Goal: Information Seeking & Learning: Learn about a topic

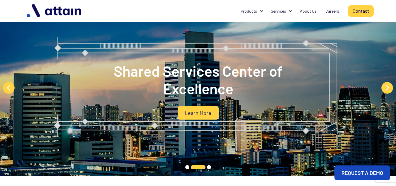
click at [366, 10] on link "Contact" at bounding box center [361, 10] width 26 height 11
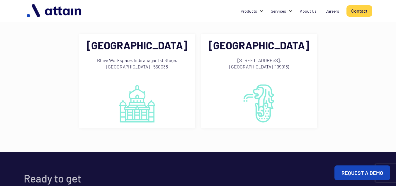
scroll to position [381, 0]
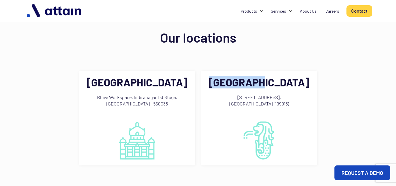
drag, startPoint x: 292, startPoint y: 73, endPoint x: 221, endPoint y: 75, distance: 70.1
click at [221, 77] on h2 "Singapore" at bounding box center [259, 82] width 101 height 11
click at [345, 87] on div "Bangalore Bhive Workspace, Indiranagar 1st Stage, Bangalore - 560038 Singapore …" at bounding box center [198, 118] width 349 height 124
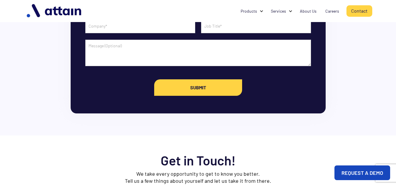
scroll to position [29, 0]
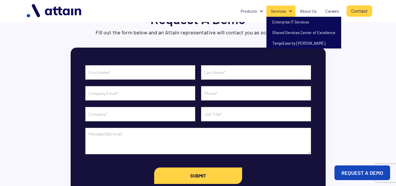
click at [280, 10] on div "Services" at bounding box center [278, 11] width 15 height 6
click at [283, 9] on div "Services" at bounding box center [278, 11] width 15 height 6
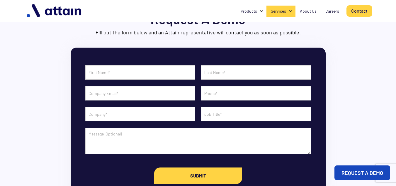
click at [283, 10] on div "Services" at bounding box center [278, 11] width 15 height 6
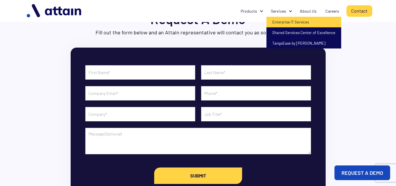
click at [285, 21] on link "Enterprise IT Services" at bounding box center [304, 22] width 75 height 11
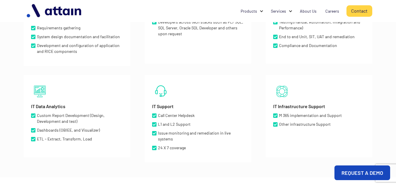
scroll to position [235, 0]
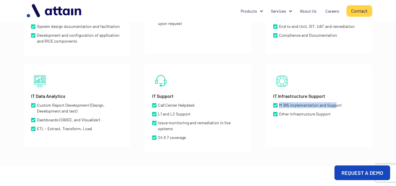
drag, startPoint x: 280, startPoint y: 103, endPoint x: 336, endPoint y: 105, distance: 56.1
click at [336, 105] on li "M 365 implementation and Support" at bounding box center [307, 105] width 69 height 9
click at [282, 138] on div "IT Infrastructure Support M 365 implementation and Support Other infrastructure…" at bounding box center [319, 106] width 106 height 82
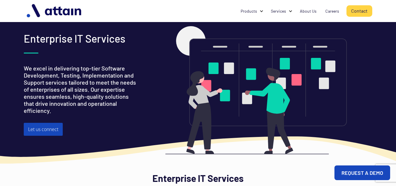
scroll to position [0, 0]
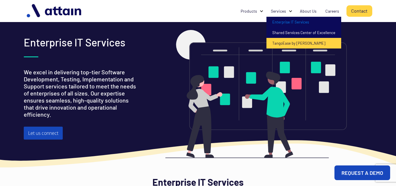
click at [296, 41] on link "TangoEase by [PERSON_NAME]" at bounding box center [304, 43] width 75 height 11
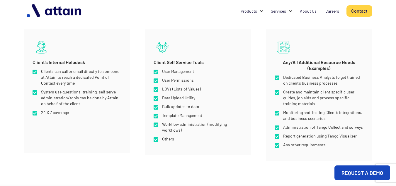
scroll to position [323, 0]
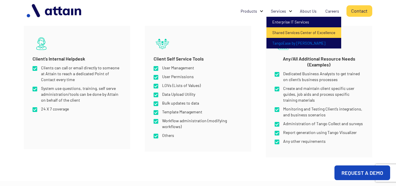
click at [294, 32] on link "Shared Services Center of Excellence" at bounding box center [304, 32] width 75 height 11
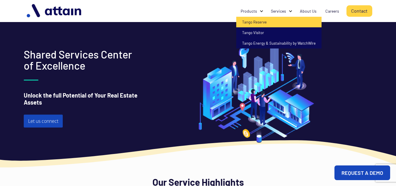
click at [263, 23] on link "Tango Reserve" at bounding box center [278, 22] width 85 height 11
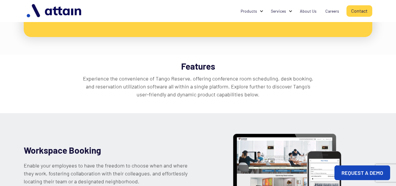
scroll to position [146, 0]
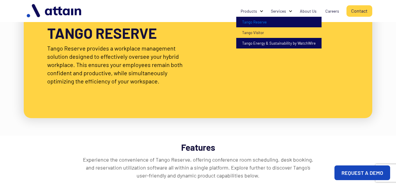
click at [265, 33] on link "Tango Visitor" at bounding box center [278, 32] width 85 height 11
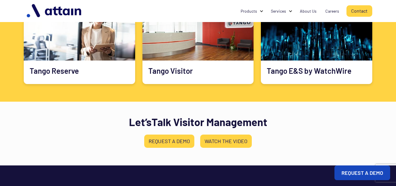
scroll to position [936, 0]
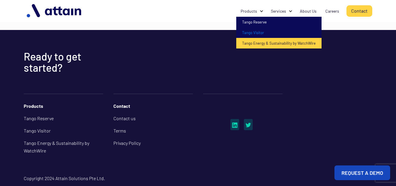
click at [261, 44] on link "Tango Energy & Sustainability by WatchWire" at bounding box center [278, 43] width 85 height 11
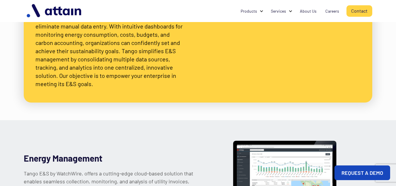
scroll to position [117, 0]
